Goal: Transaction & Acquisition: Purchase product/service

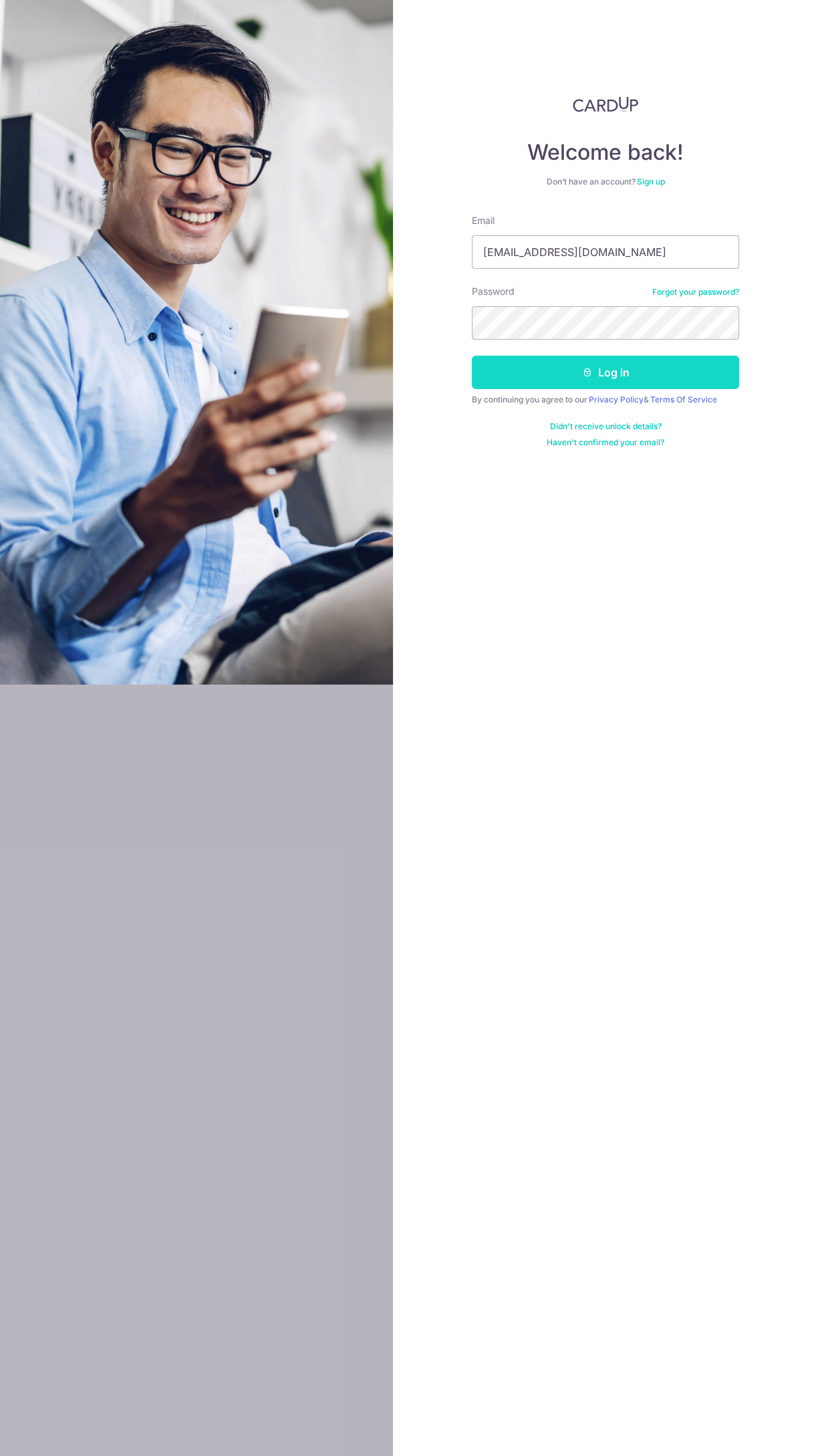
click at [706, 371] on button "Log in" at bounding box center [606, 372] width 268 height 33
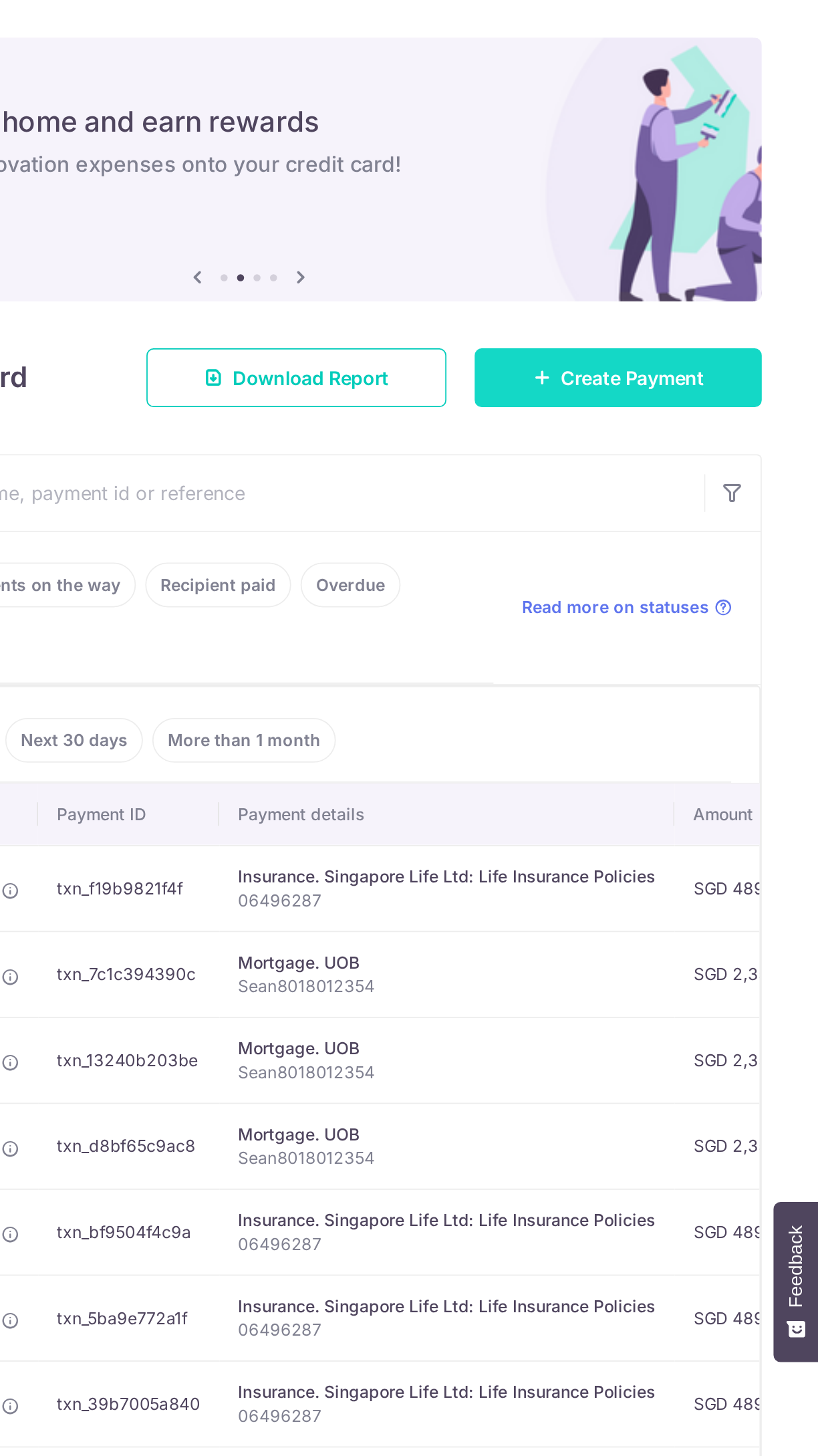
click at [726, 222] on span "Create Payment" at bounding box center [713, 214] width 82 height 16
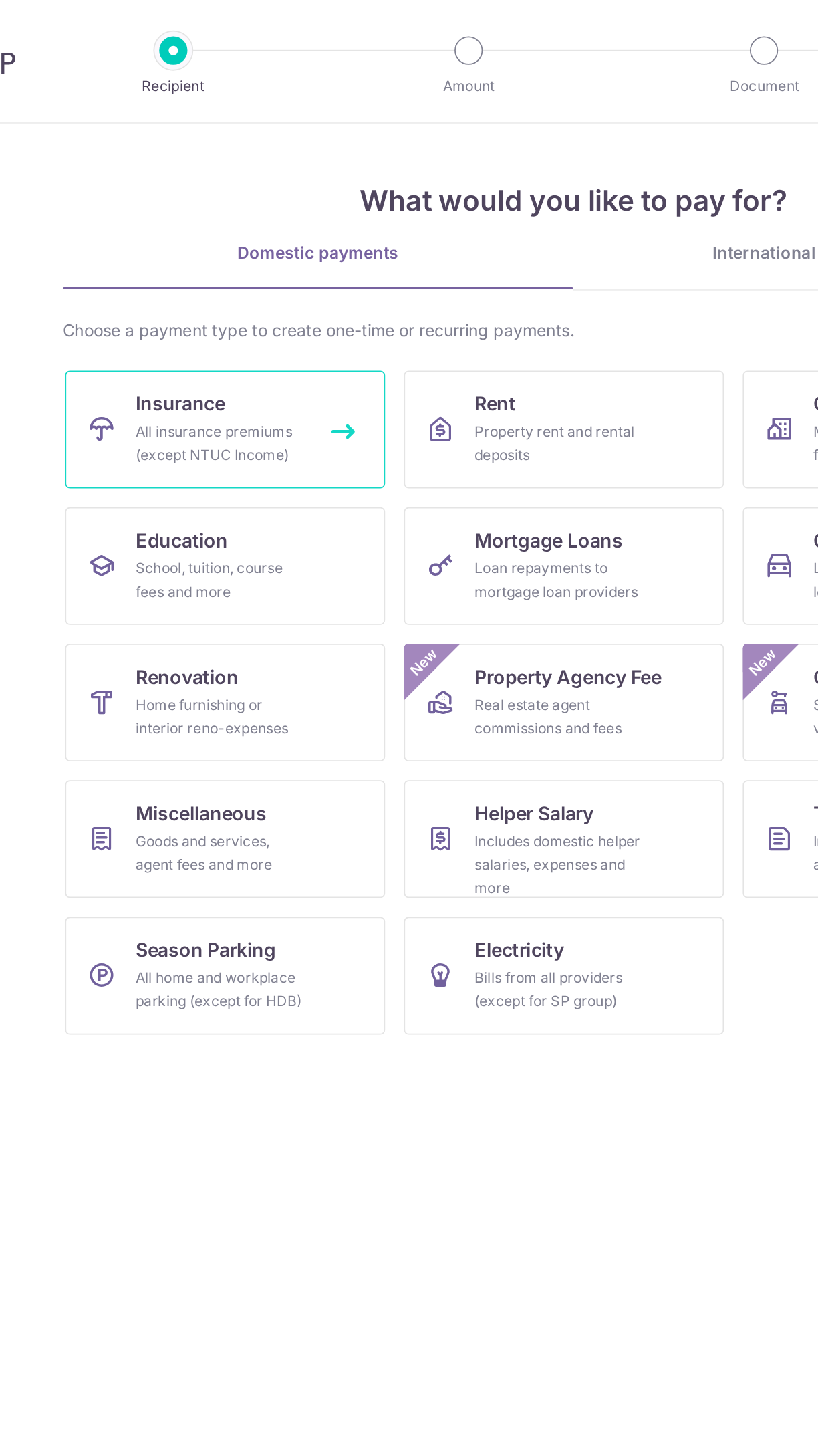
click at [195, 249] on div "All insurance premiums (except NTUC Income)" at bounding box center [208, 252] width 96 height 27
